Goal: Task Accomplishment & Management: Use online tool/utility

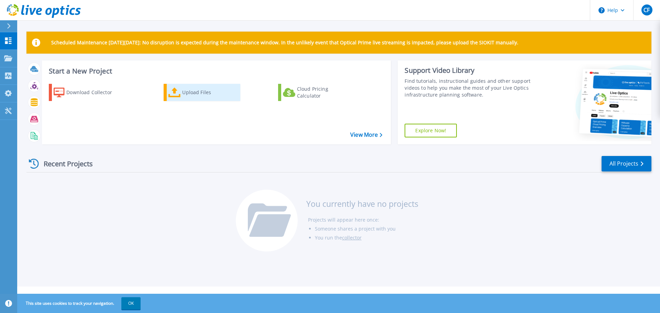
click at [195, 91] on div "Upload Files" at bounding box center [209, 93] width 55 height 14
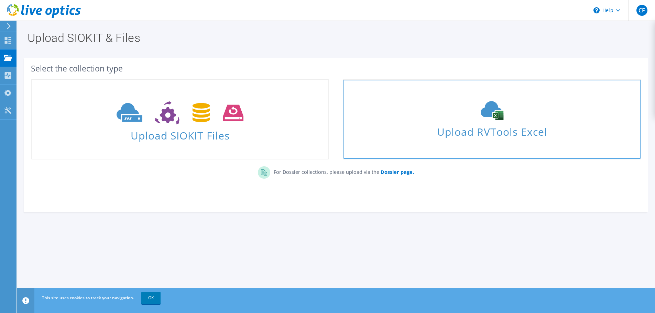
click at [507, 130] on span "Upload RVTools Excel" at bounding box center [492, 130] width 297 height 15
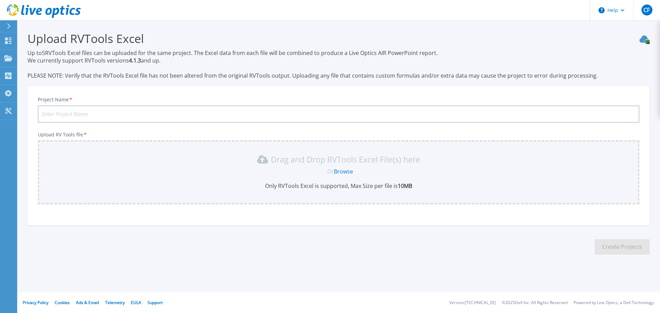
click at [82, 117] on input "Project Name *" at bounding box center [339, 114] width 602 height 17
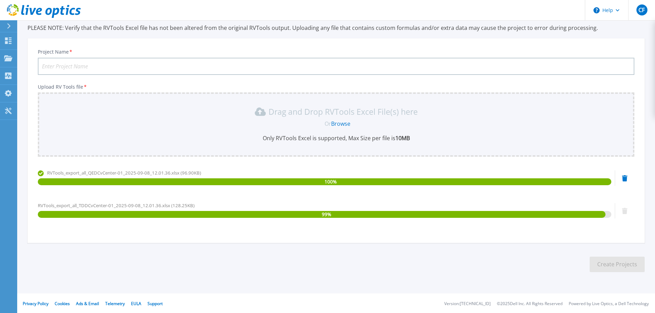
scroll to position [49, 0]
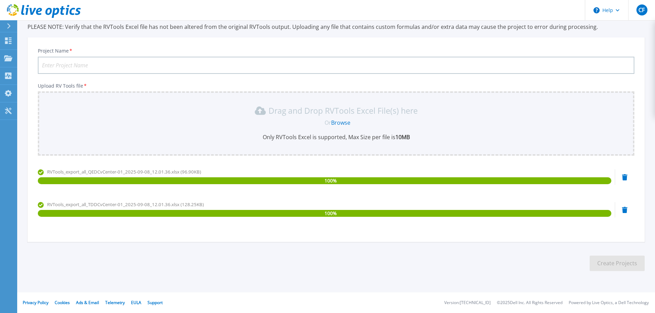
click at [71, 66] on input "Project Name *" at bounding box center [336, 65] width 597 height 17
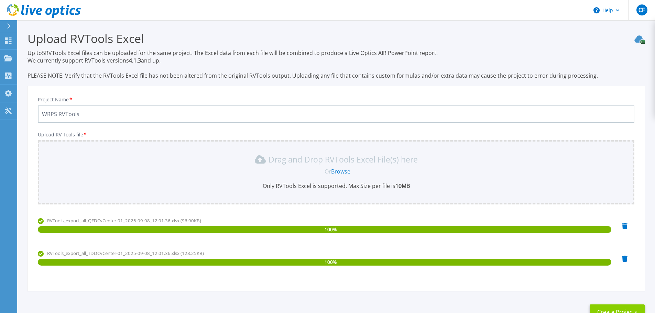
type input "WRPS RVTools"
click at [633, 307] on button "Create Projects" at bounding box center [617, 312] width 55 height 15
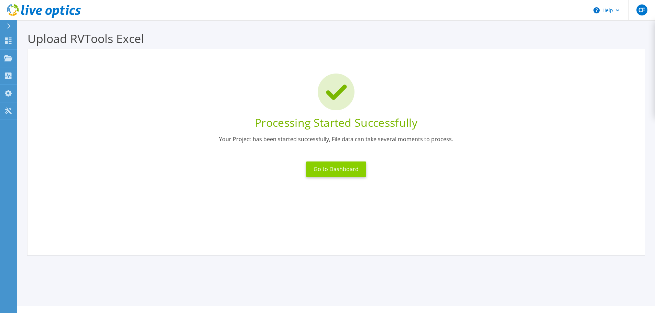
click at [342, 171] on button "Go to Dashboard" at bounding box center [336, 169] width 60 height 15
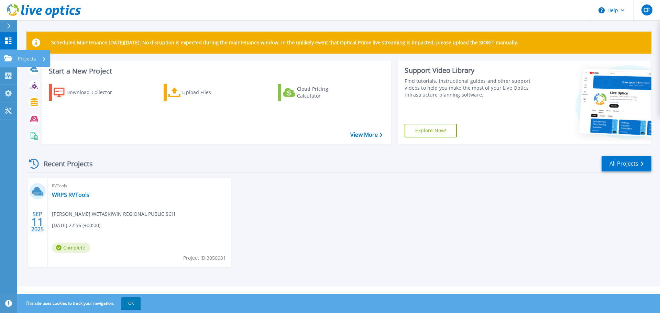
click at [8, 57] on icon at bounding box center [8, 58] width 8 height 6
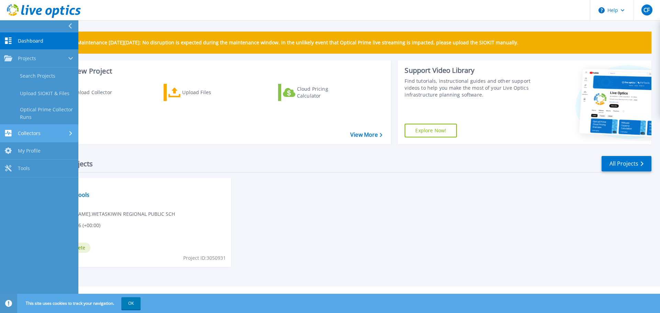
click at [34, 133] on span "Collectors" at bounding box center [29, 133] width 23 height 6
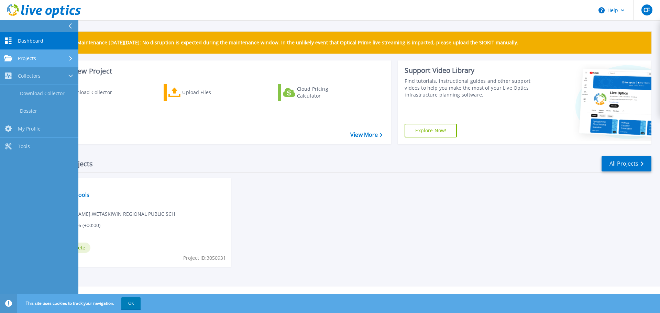
click at [37, 53] on link "Projects Projects" at bounding box center [39, 59] width 78 height 18
